Goal: Task Accomplishment & Management: Complete application form

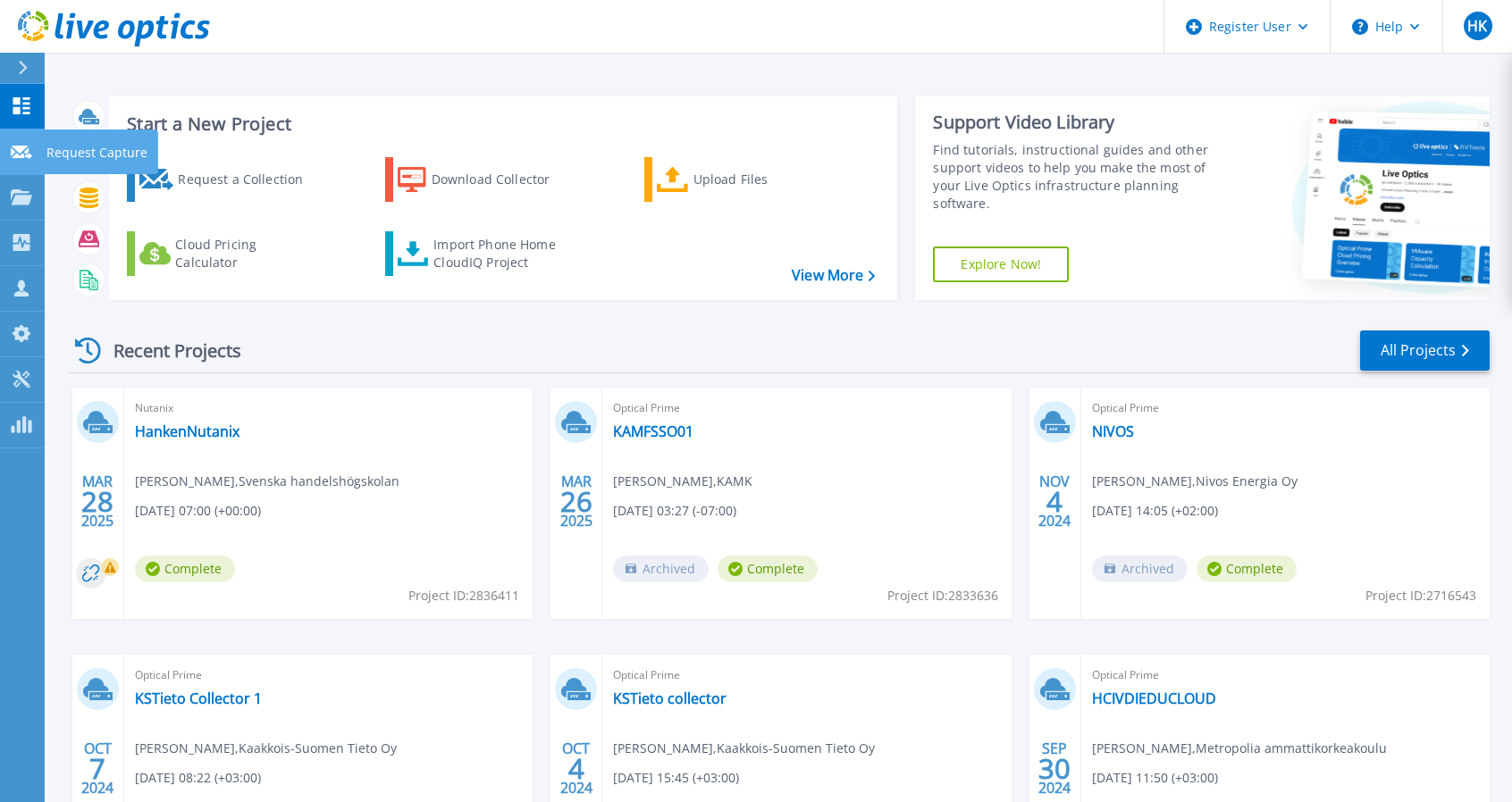
click at [75, 153] on p "Request Capture" at bounding box center [96, 153] width 101 height 46
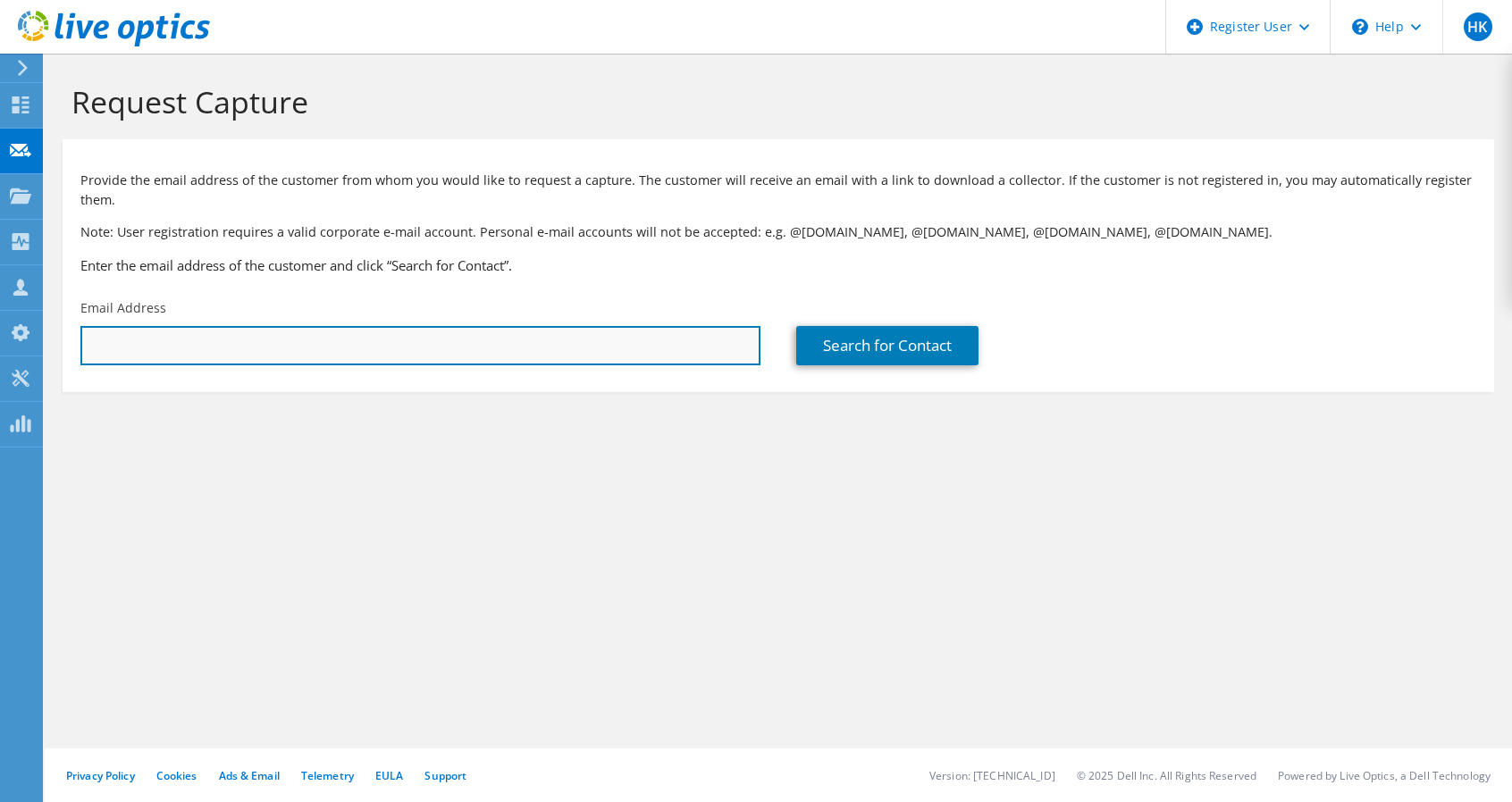
click at [149, 341] on input "text" at bounding box center [421, 345] width 680 height 39
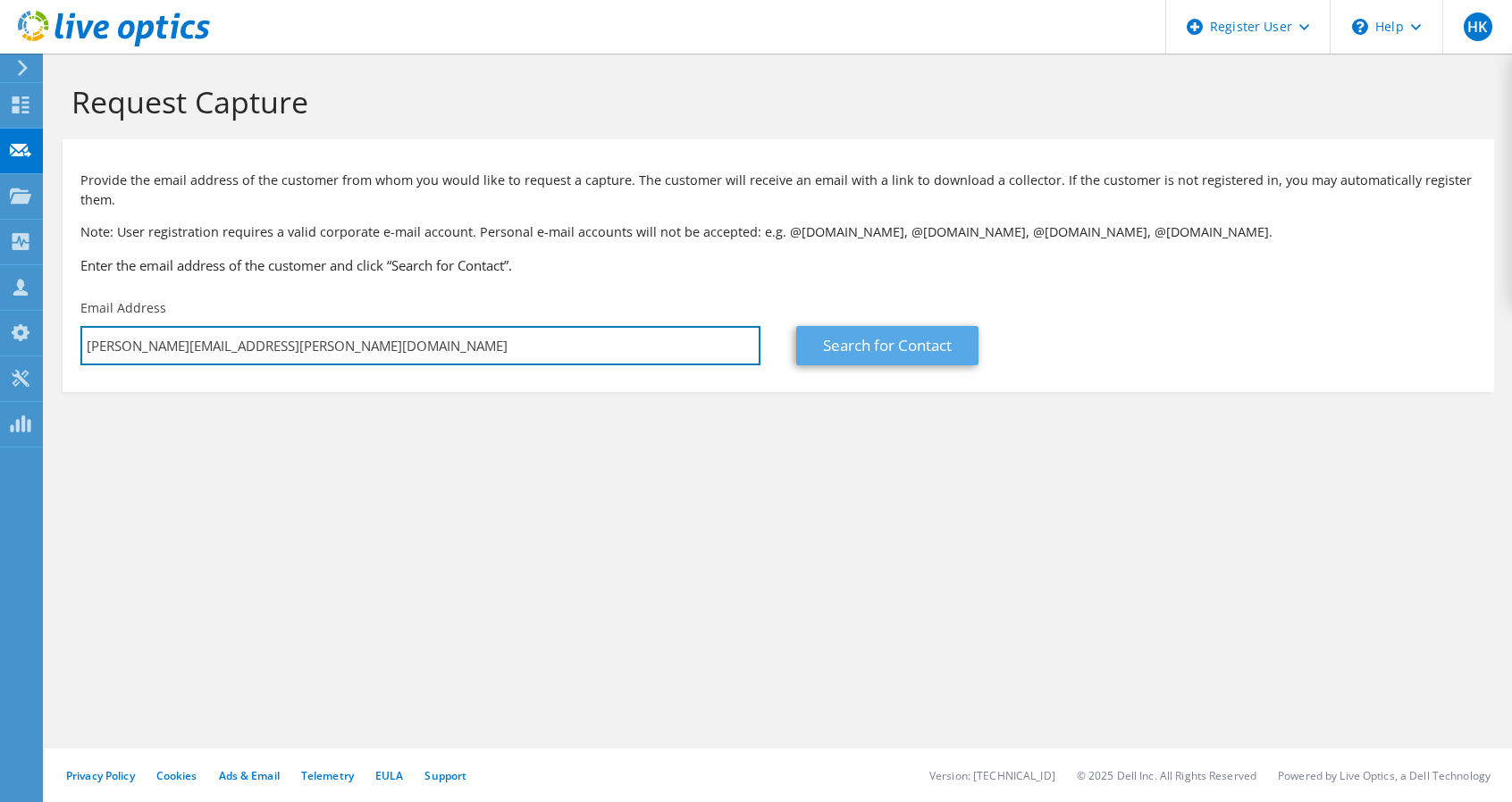
type input "[PERSON_NAME][EMAIL_ADDRESS][PERSON_NAME][DOMAIN_NAME]"
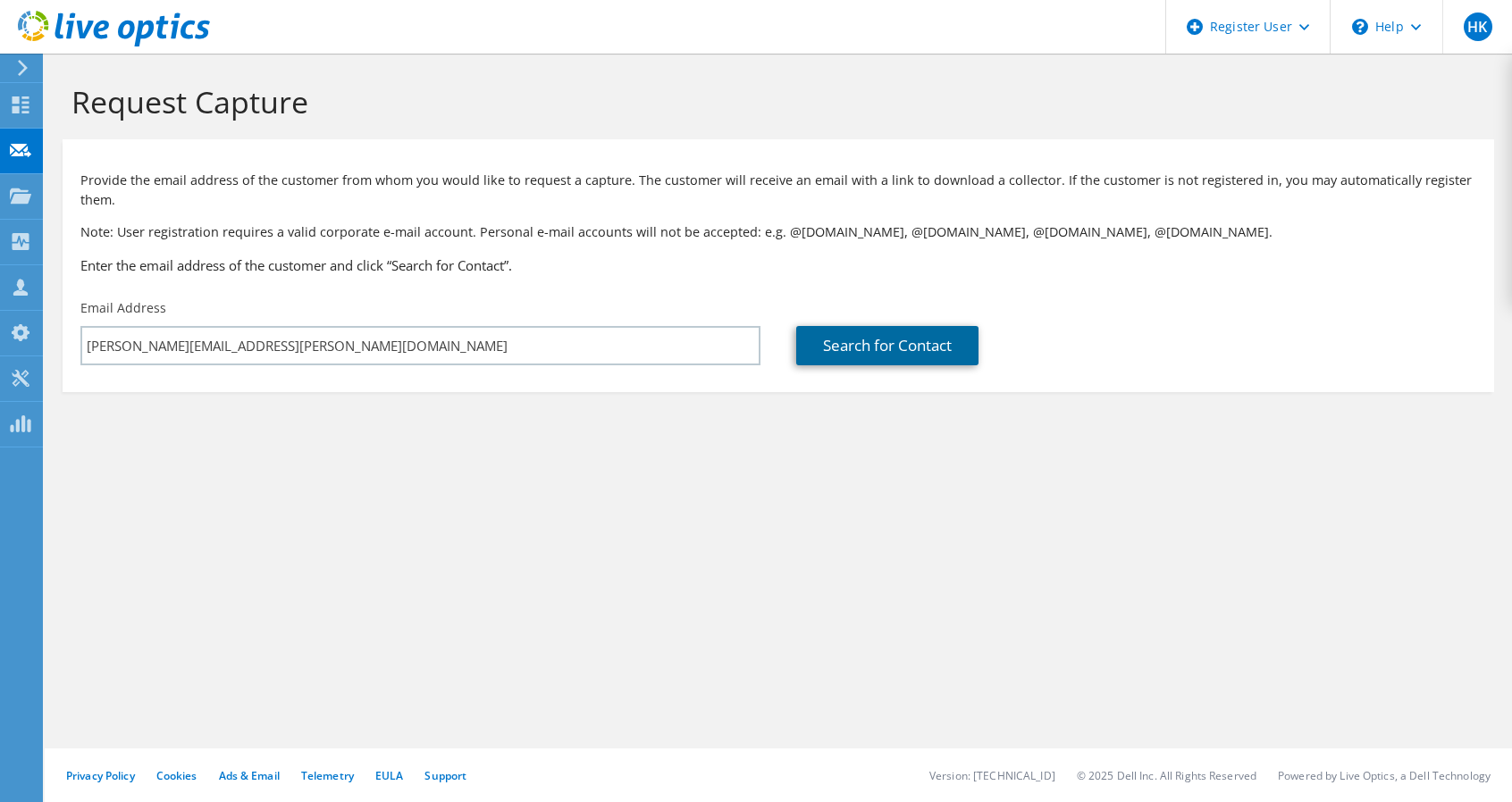
click at [904, 345] on link "Search for Contact" at bounding box center [887, 345] width 183 height 39
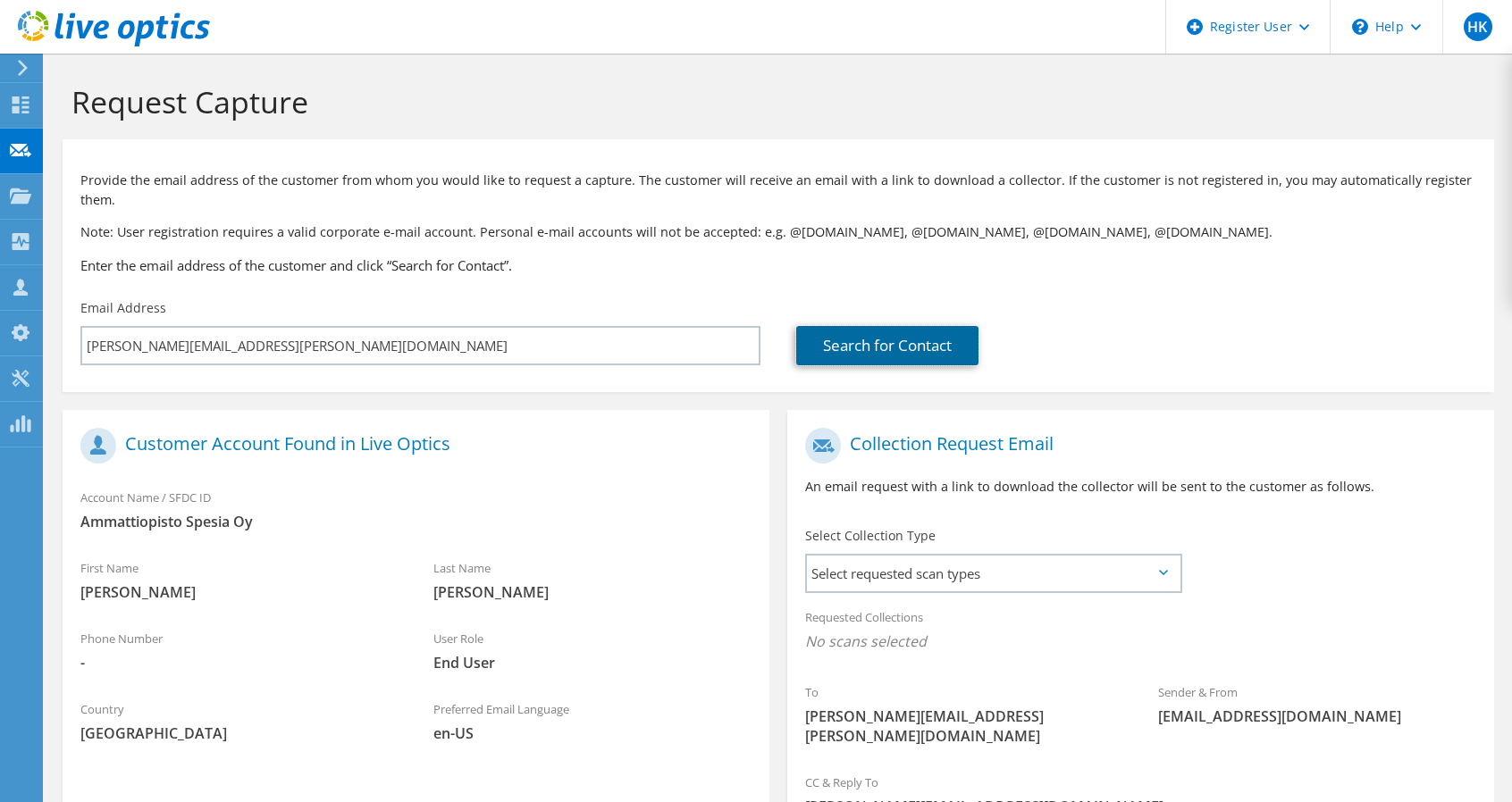
scroll to position [195, 0]
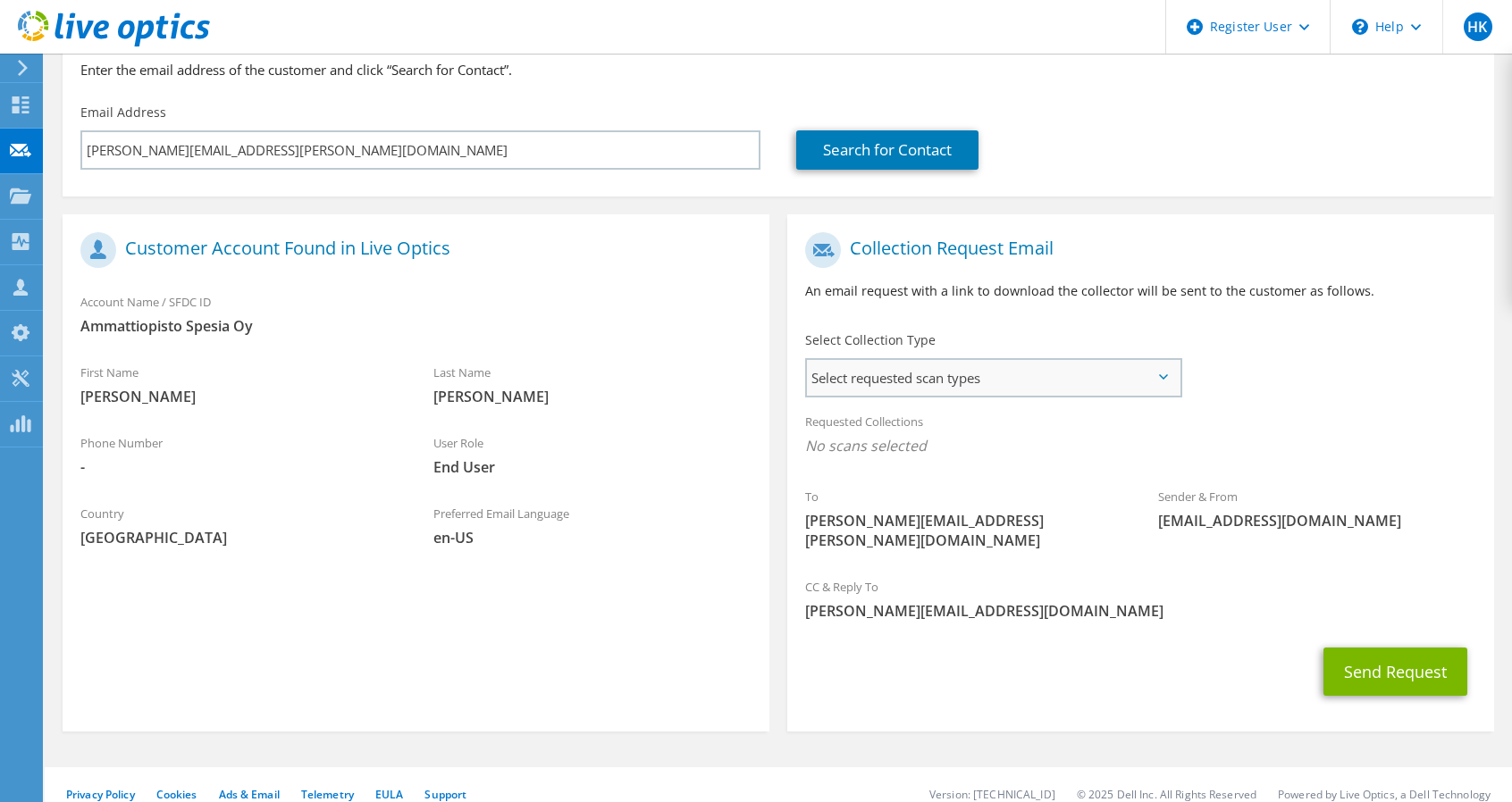
click at [1072, 382] on span "Select requested scan types" at bounding box center [993, 378] width 372 height 36
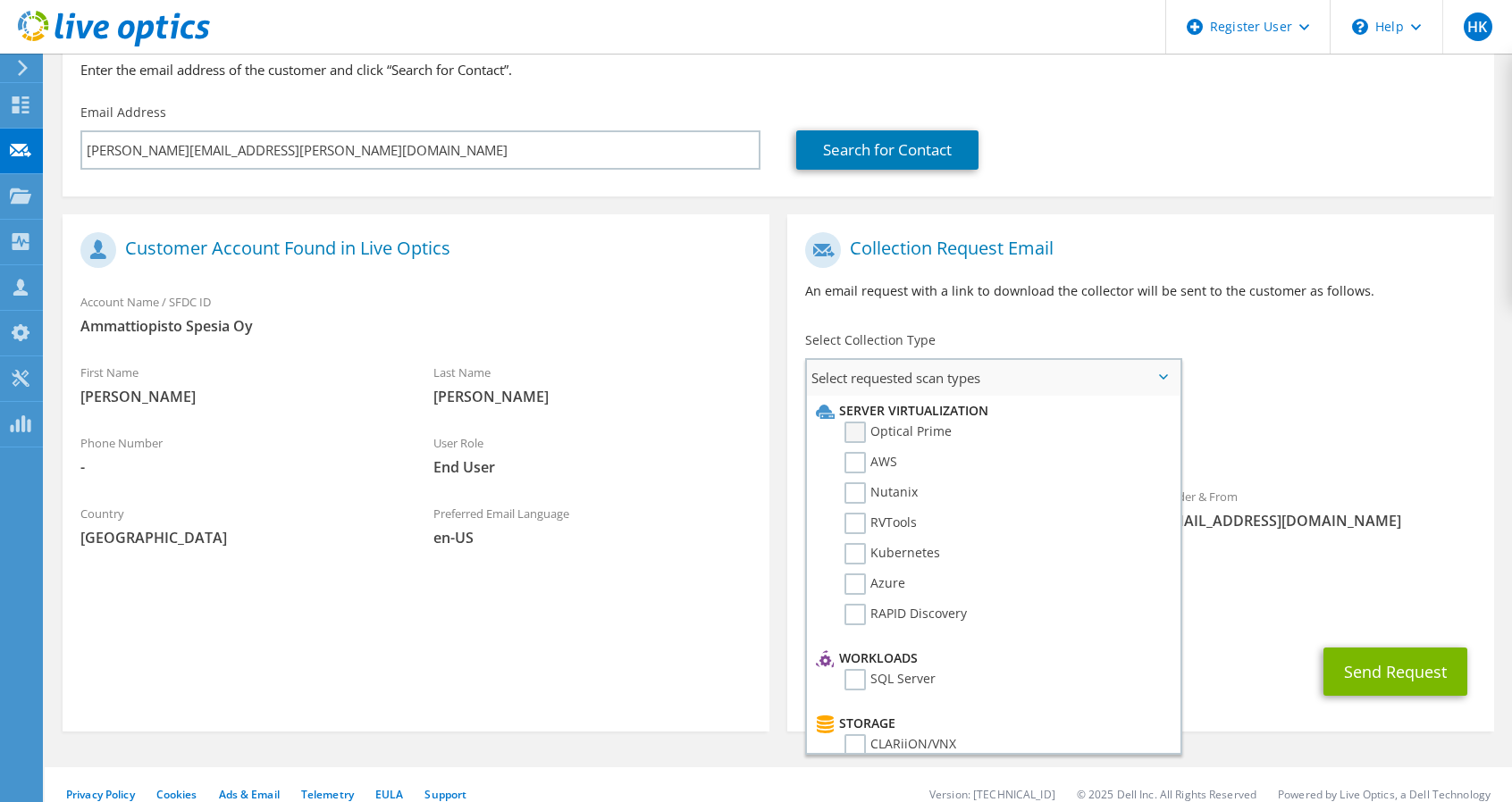
click at [866, 430] on label "Optical Prime" at bounding box center [898, 432] width 107 height 21
click at [0, 0] on input "Optical Prime" at bounding box center [0, 0] width 0 height 0
click at [1328, 426] on div "Requested Collections No scans selected Optical Prime" at bounding box center [1140, 438] width 707 height 71
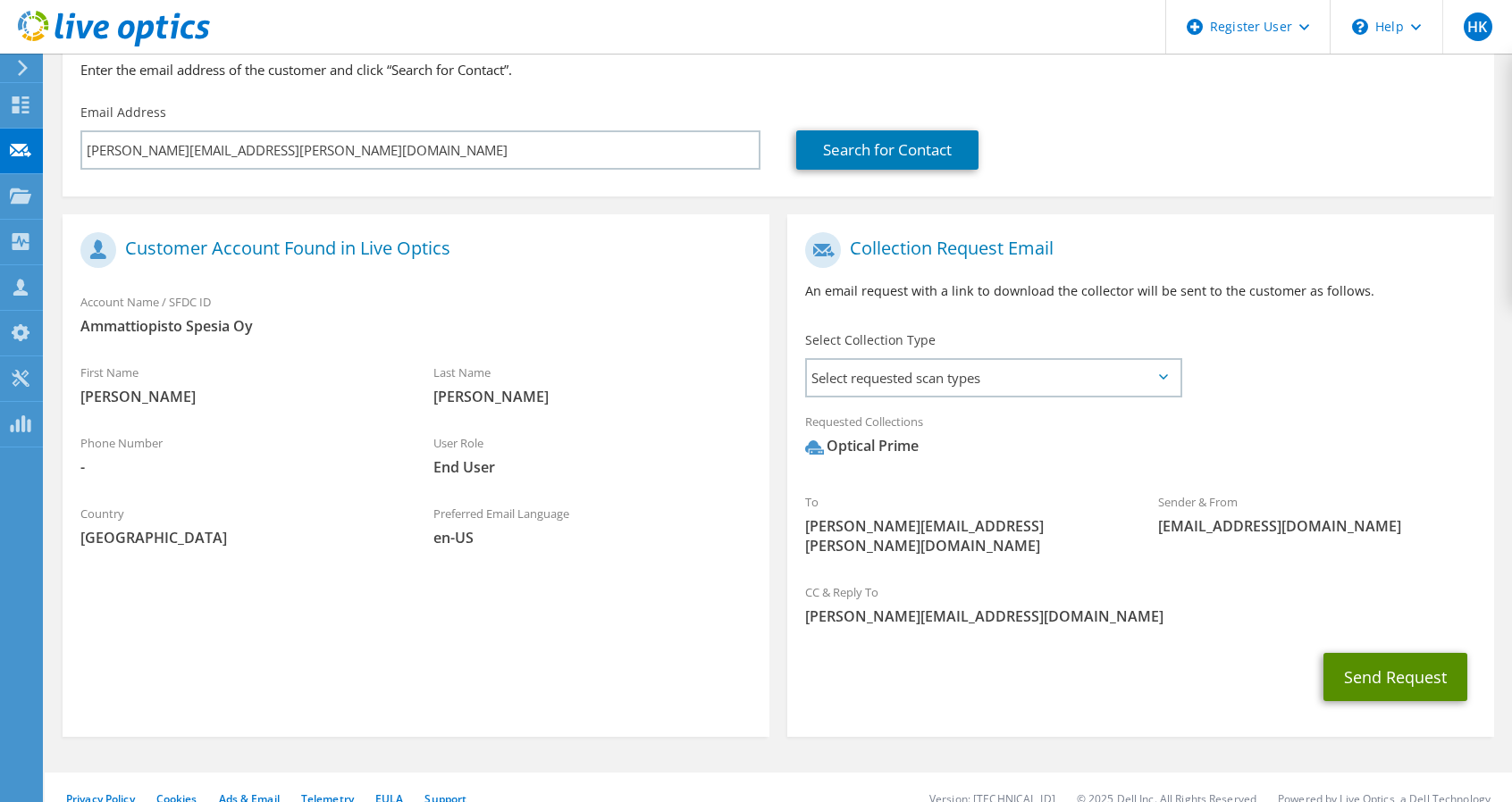
click at [1399, 653] on button "Send Request" at bounding box center [1394, 677] width 144 height 48
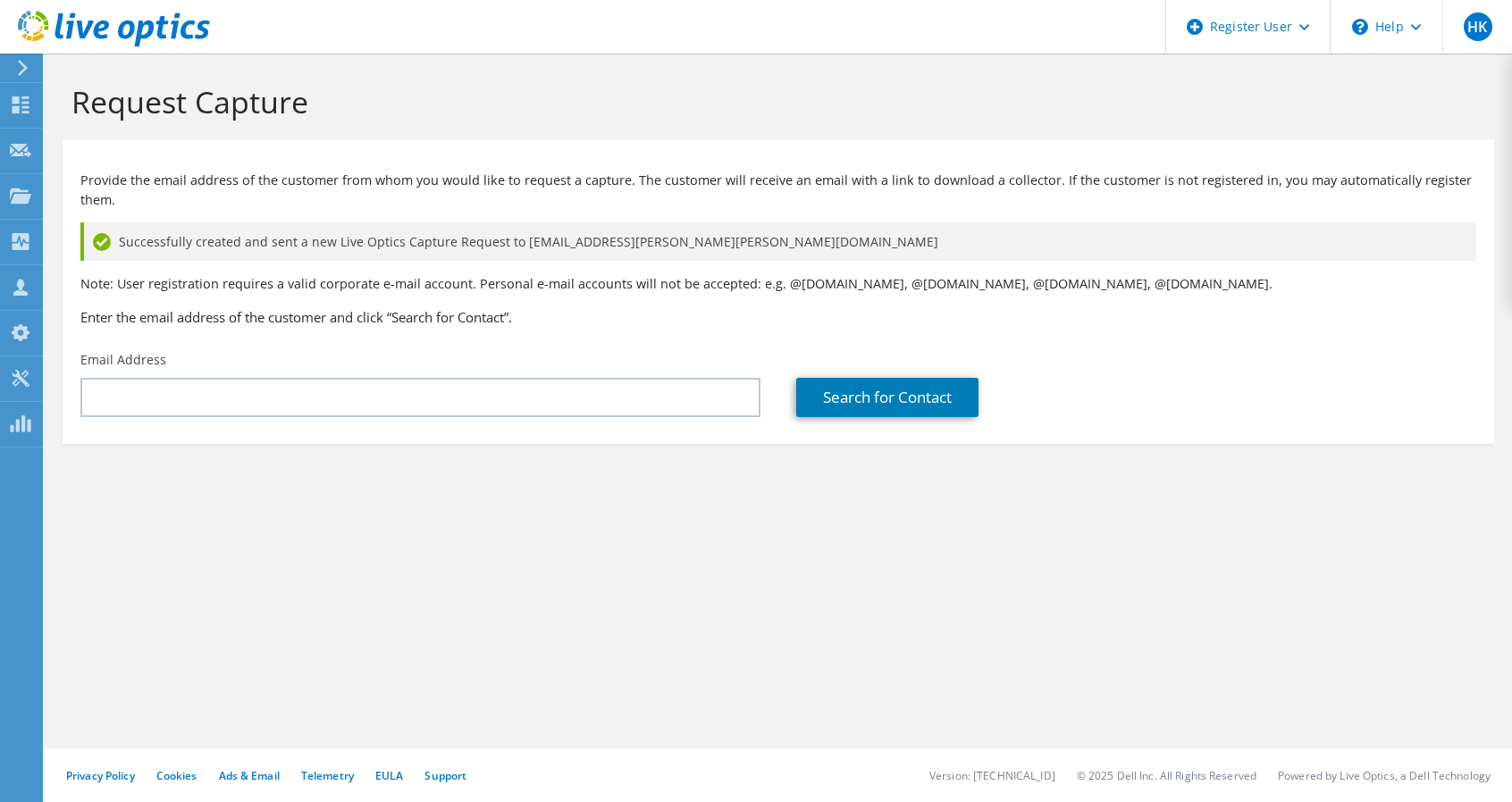
drag, startPoint x: 432, startPoint y: 668, endPoint x: 474, endPoint y: 683, distance: 44.6
click at [307, 667] on div "Request Capture Provide the email address of the customer from whom you would l…" at bounding box center [778, 428] width 1468 height 748
drag, startPoint x: 635, startPoint y: 686, endPoint x: 473, endPoint y: 683, distance: 162.0
click at [473, 683] on div "Request Capture Provide the email address of the customer from whom you would l…" at bounding box center [778, 428] width 1468 height 748
drag, startPoint x: 473, startPoint y: 683, endPoint x: 327, endPoint y: 680, distance: 146.0
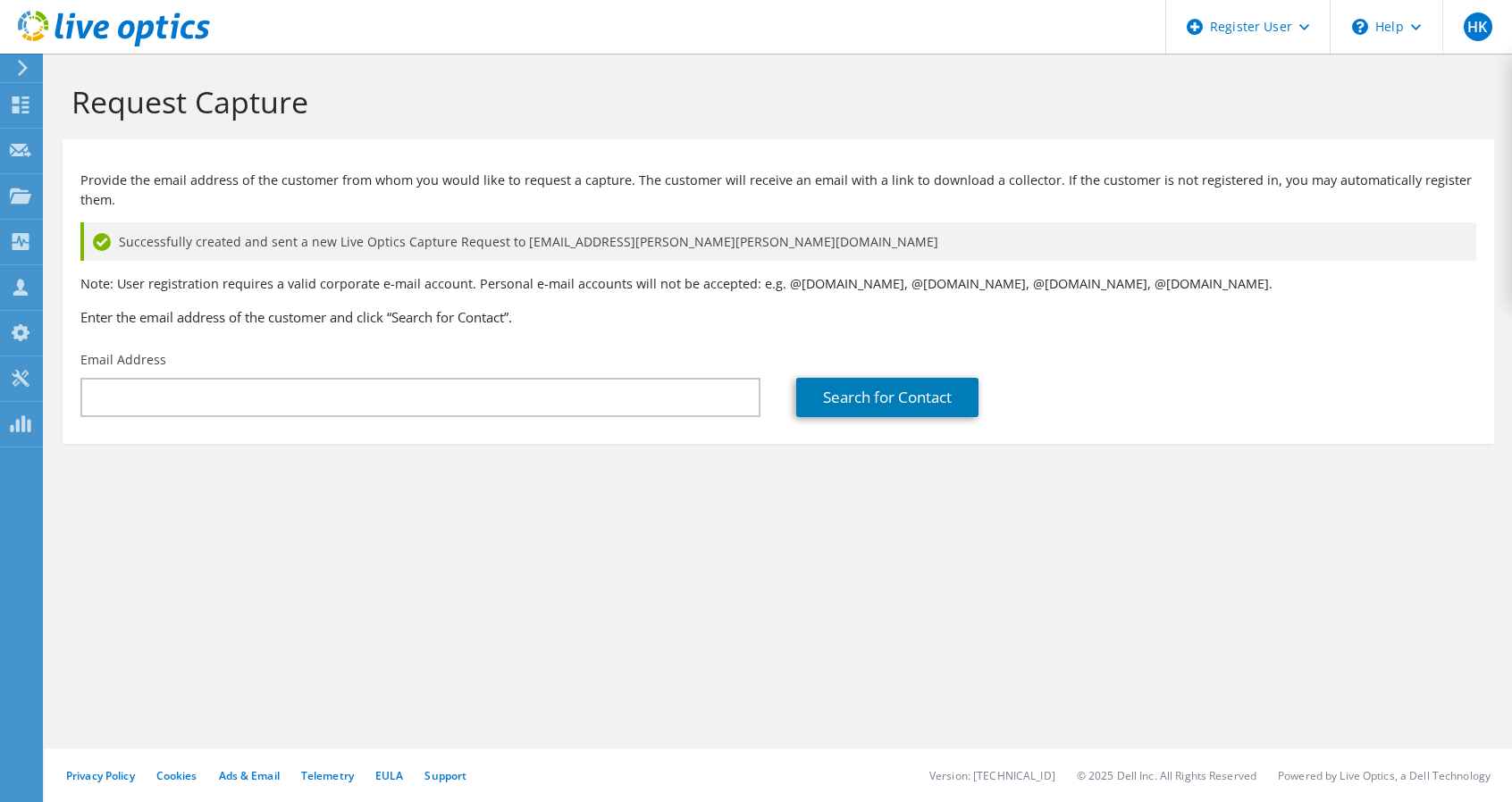
click at [327, 680] on div "Request Capture Provide the email address of the customer from whom you would l…" at bounding box center [778, 428] width 1468 height 748
drag, startPoint x: 546, startPoint y: 662, endPoint x: 416, endPoint y: 653, distance: 130.3
click at [411, 653] on div "Request Capture Provide the email address of the customer from whom you would l…" at bounding box center [778, 428] width 1468 height 748
drag, startPoint x: 443, startPoint y: 654, endPoint x: 469, endPoint y: 651, distance: 26.2
drag, startPoint x: 469, startPoint y: 651, endPoint x: 167, endPoint y: 678, distance: 303.2
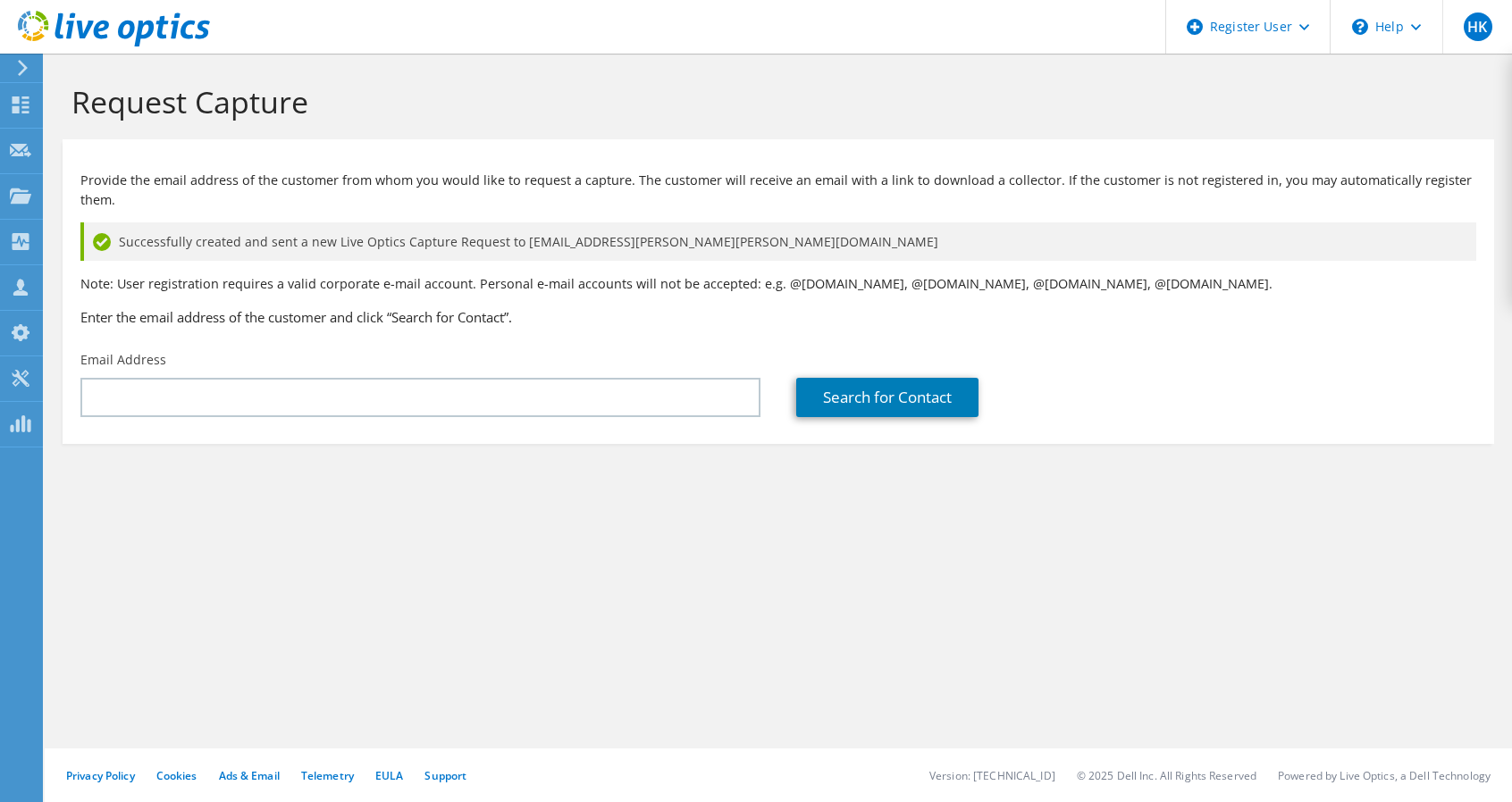
click at [309, 644] on div "Request Capture Provide the email address of the customer from whom you would l…" at bounding box center [778, 428] width 1468 height 748
drag, startPoint x: 820, startPoint y: 645, endPoint x: 614, endPoint y: 639, distance: 206.1
click at [614, 639] on div "Request Capture Provide the email address of the customer from whom you would l…" at bounding box center [778, 428] width 1468 height 748
drag, startPoint x: 560, startPoint y: 653, endPoint x: 293, endPoint y: 683, distance: 268.7
click at [464, 659] on div "Request Capture Provide the email address of the customer from whom you would l…" at bounding box center [778, 428] width 1468 height 748
